Goal: Information Seeking & Learning: Learn about a topic

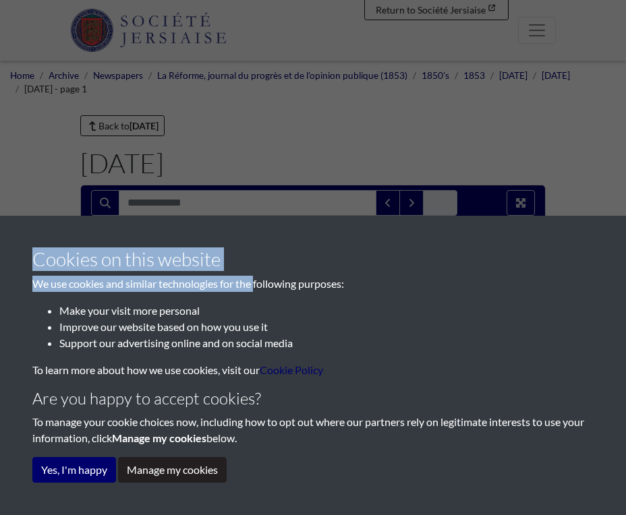
click at [243, 251] on body "Menu" at bounding box center [313, 440] width 626 height 881
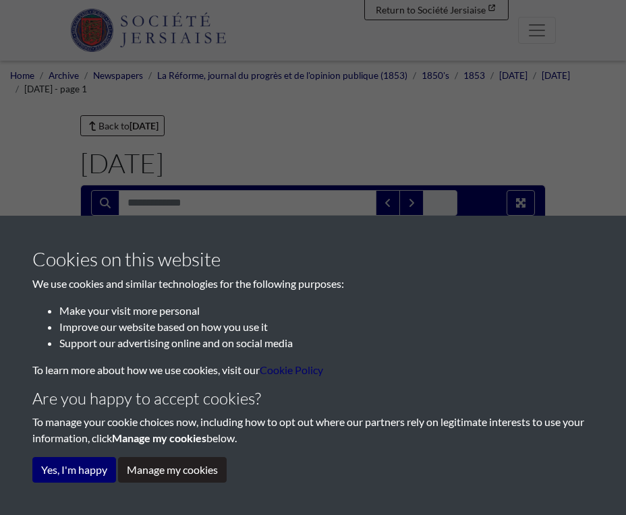
click at [253, 161] on div "Cookies on this website We use cookies and similar technologies for the followi…" at bounding box center [313, 257] width 626 height 515
click at [73, 489] on div "Cookies on this website We use cookies and similar technologies for the followi…" at bounding box center [313, 365] width 626 height 299
click at [74, 477] on button "Yes, I'm happy" at bounding box center [74, 470] width 84 height 26
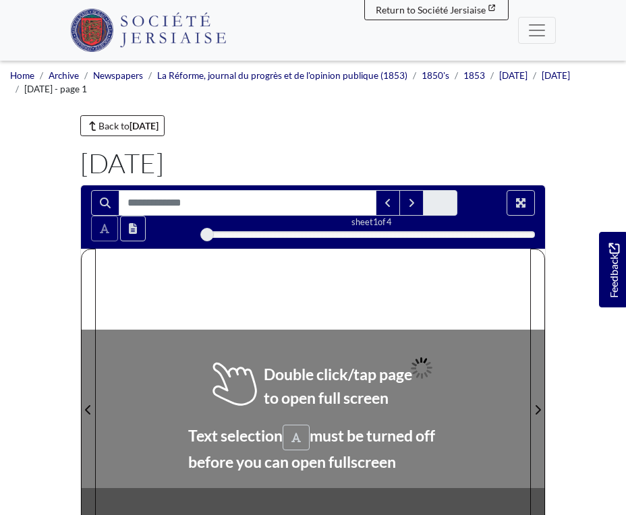
click at [301, 432] on div at bounding box center [313, 402] width 434 height 307
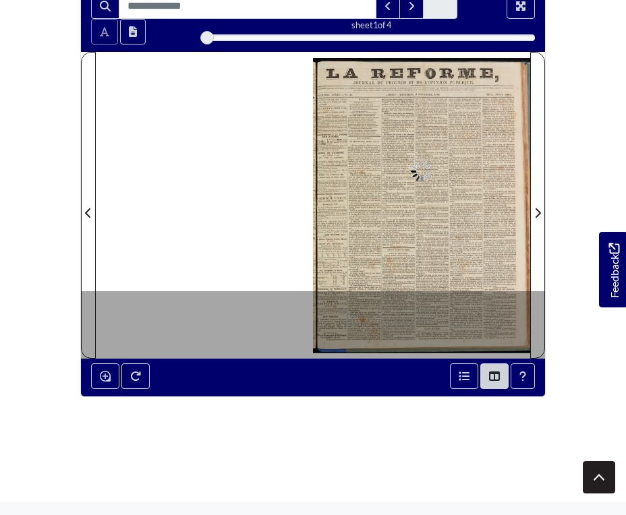
scroll to position [216, 0]
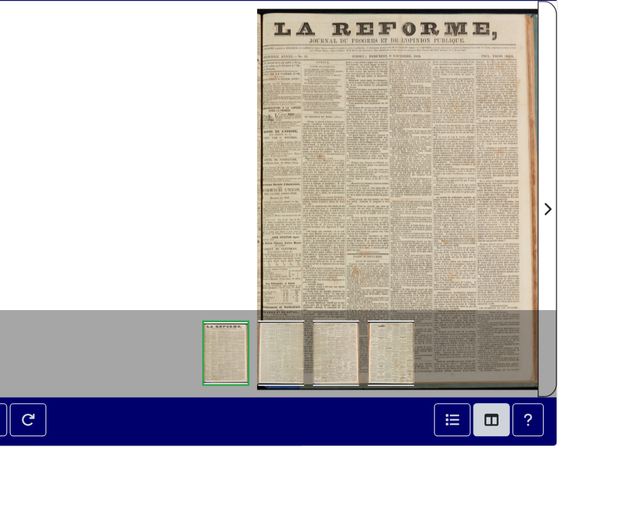
click at [547, 194] on section "Loading sheet 1 of 4 1 *" at bounding box center [312, 173] width 485 height 409
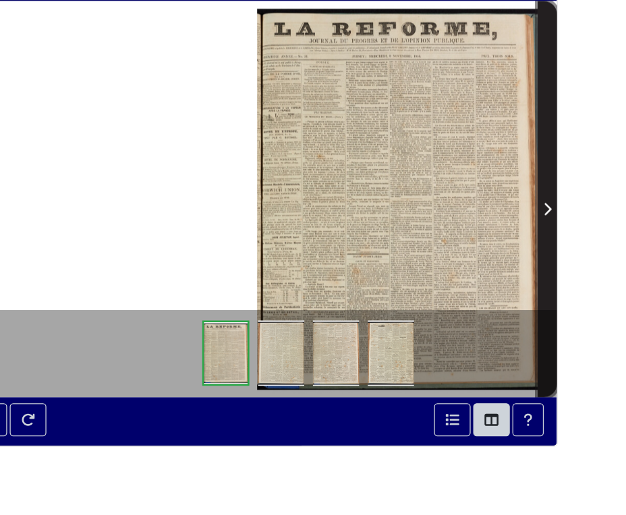
click at [541, 194] on span "Next Page" at bounding box center [537, 194] width 13 height 16
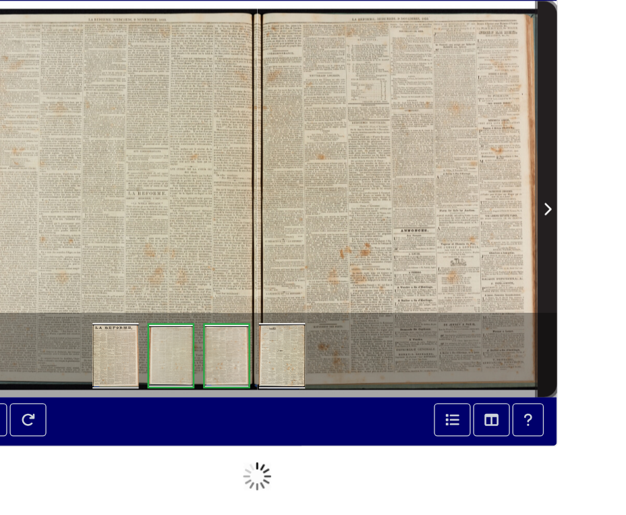
click at [541, 194] on span "Next Page" at bounding box center [537, 194] width 13 height 16
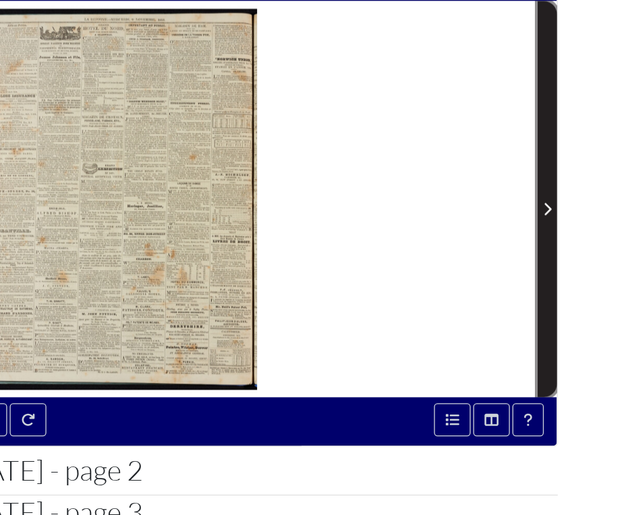
click at [541, 194] on span "Next Page" at bounding box center [537, 194] width 13 height 16
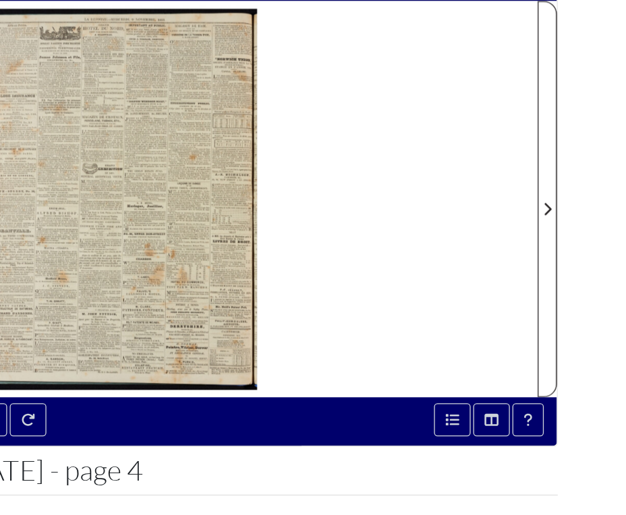
click at [85, 196] on icon "Previous Page" at bounding box center [88, 194] width 7 height 11
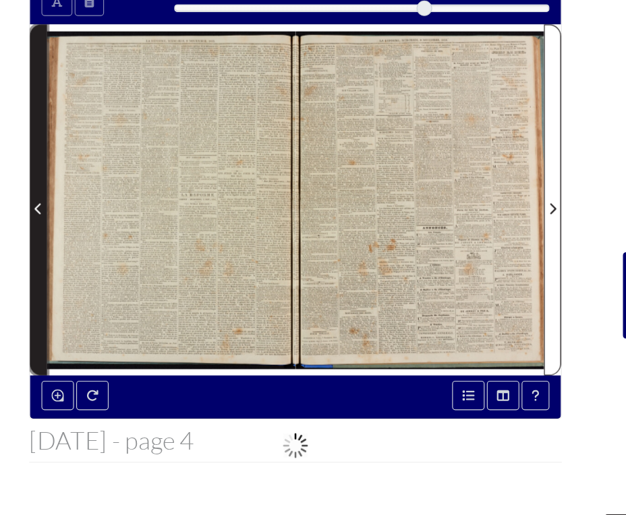
click at [85, 183] on span "Previous Page" at bounding box center [88, 186] width 13 height 305
